Goal: Task Accomplishment & Management: Manage account settings

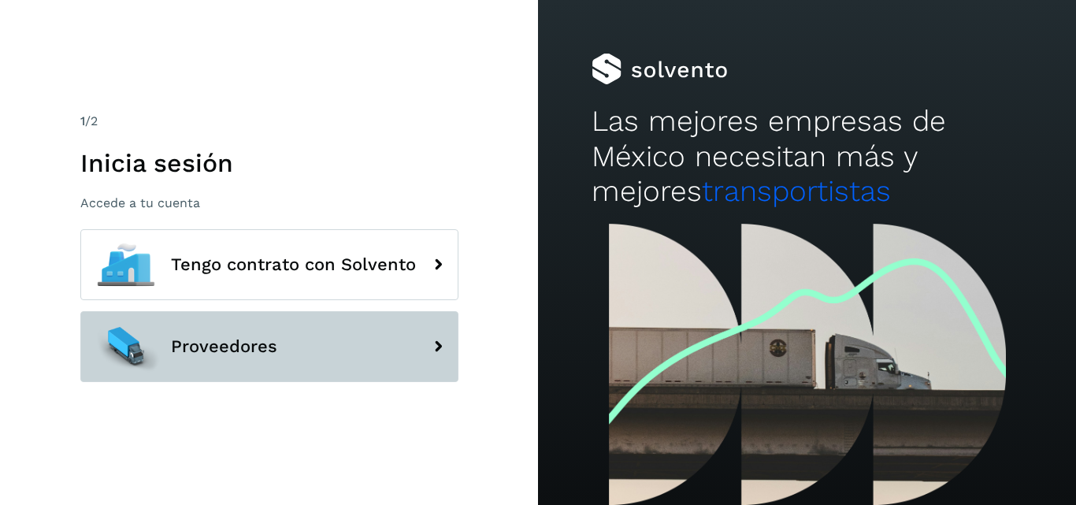
click at [261, 362] on button "Proveedores" at bounding box center [269, 346] width 378 height 71
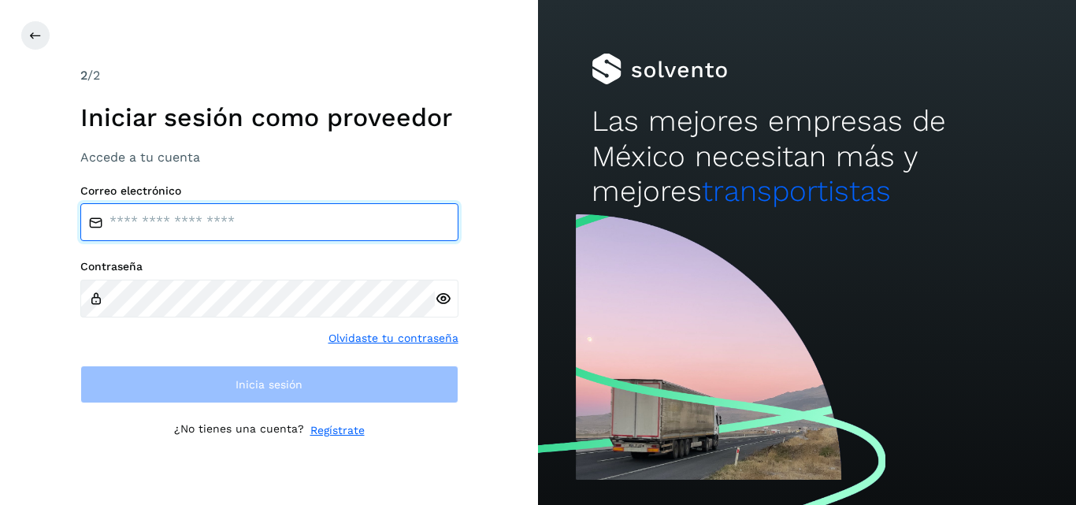
click at [292, 228] on input "email" at bounding box center [269, 222] width 378 height 38
type input "**********"
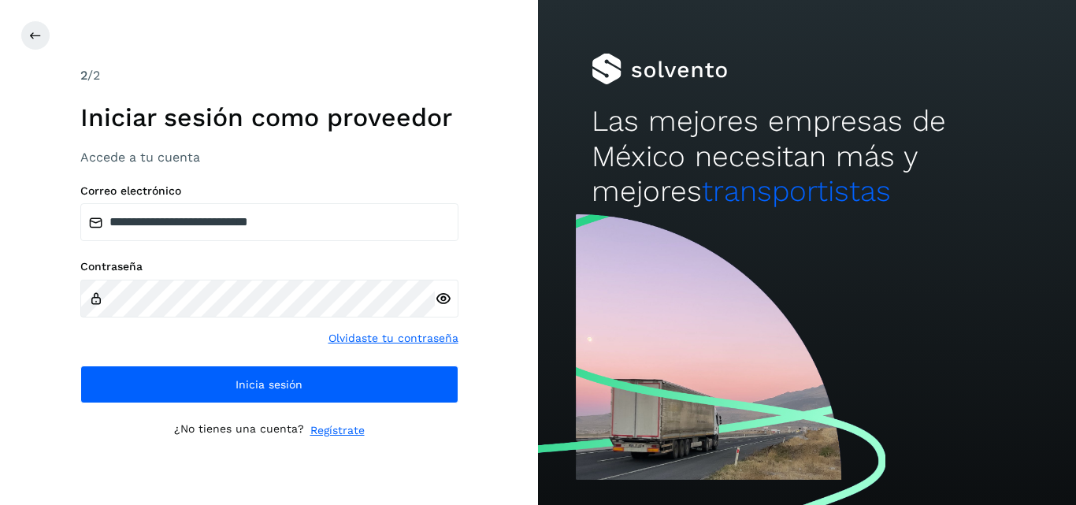
click at [443, 300] on icon at bounding box center [443, 299] width 17 height 17
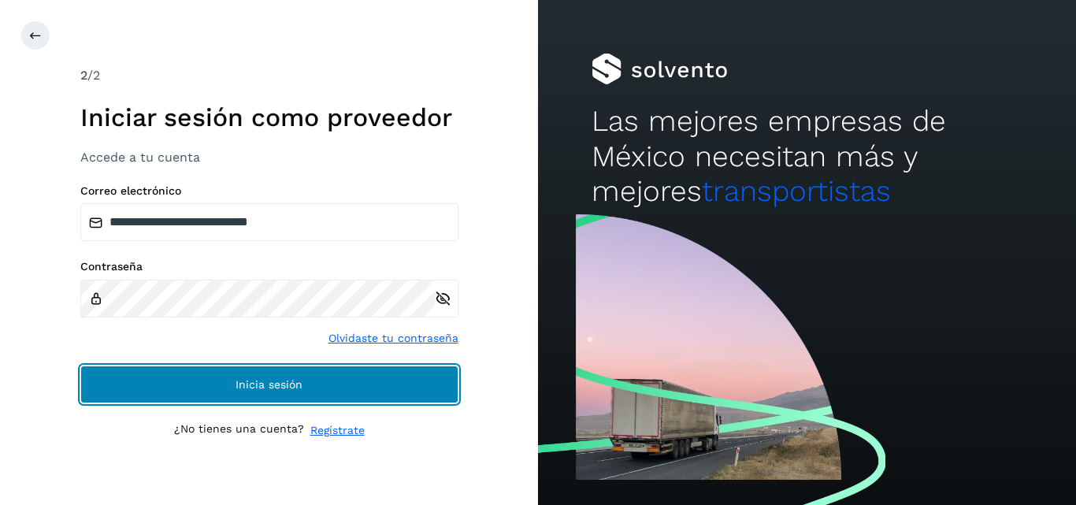
click at [245, 379] on span "Inicia sesión" at bounding box center [269, 384] width 67 height 11
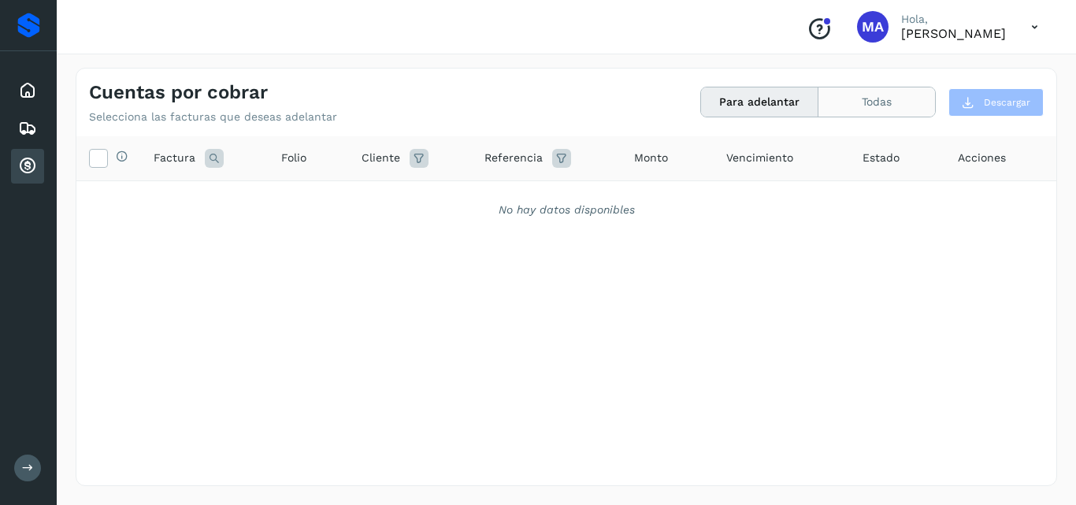
click at [924, 95] on button "Todas" at bounding box center [876, 101] width 117 height 29
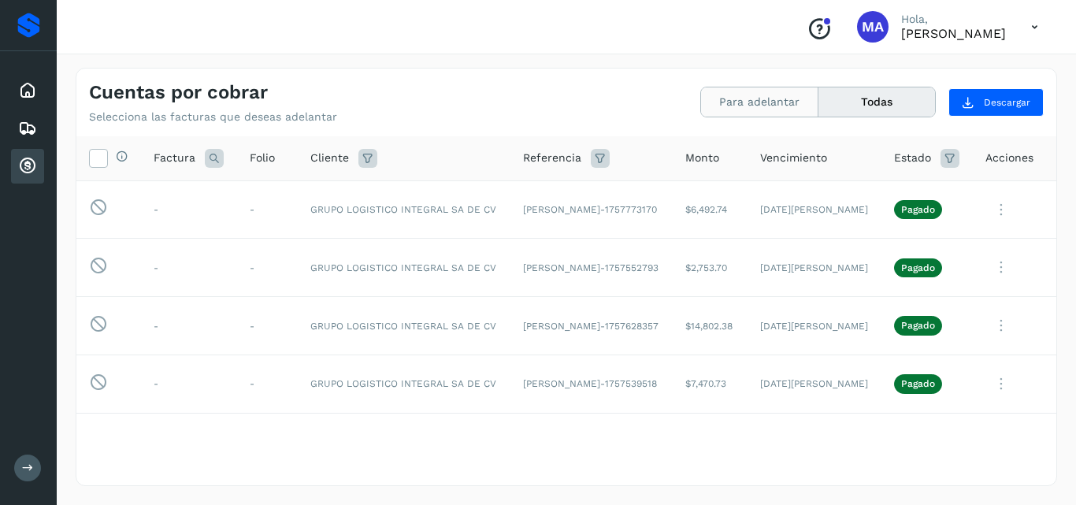
click at [753, 106] on button "Para adelantar" at bounding box center [759, 101] width 117 height 29
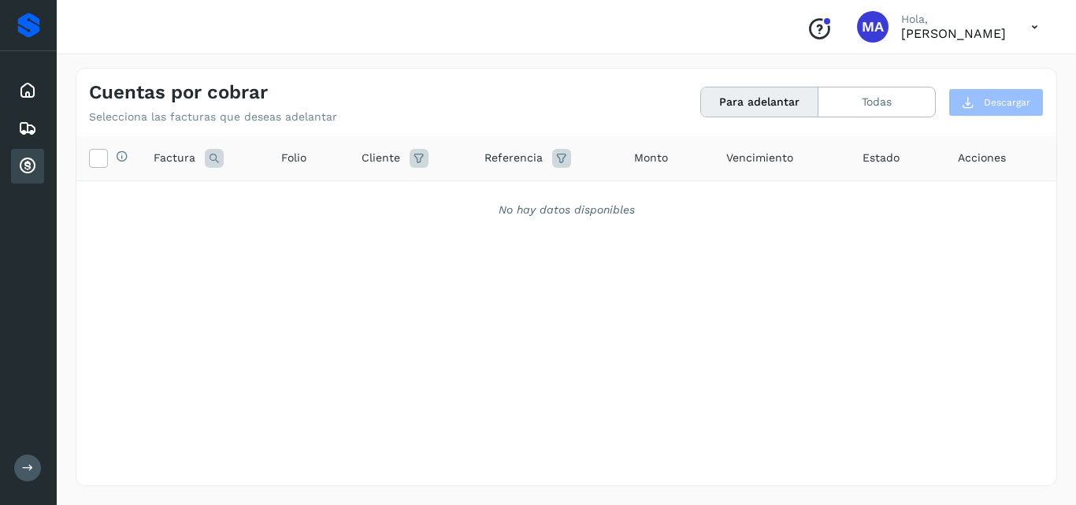
click at [1041, 24] on icon at bounding box center [1034, 27] width 32 height 32
click at [1001, 76] on div "Cerrar sesión" at bounding box center [956, 71] width 187 height 30
